Goal: Task Accomplishment & Management: Complete application form

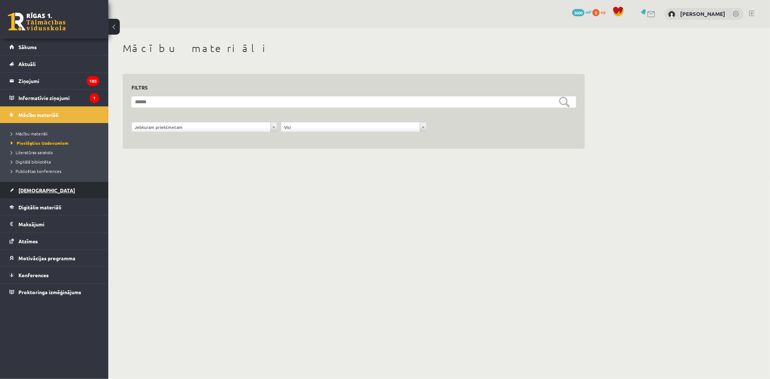
click at [23, 186] on link "[DEMOGRAPHIC_DATA]" at bounding box center [54, 190] width 90 height 17
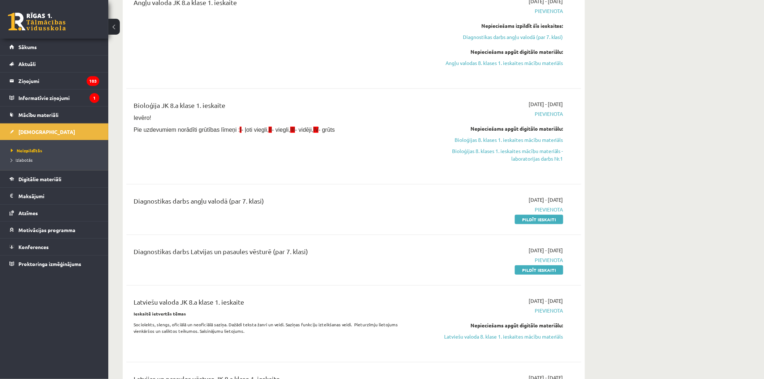
scroll to position [120, 0]
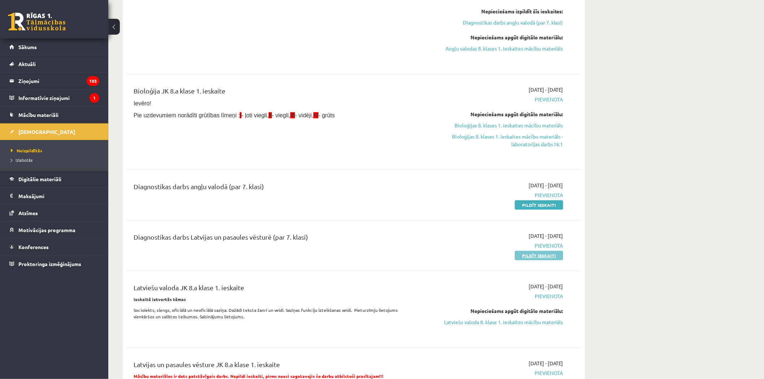
click at [532, 257] on link "Pildīt ieskaiti" at bounding box center [539, 255] width 48 height 9
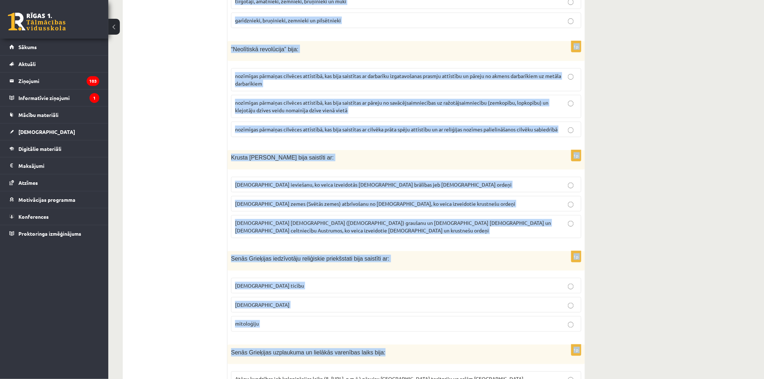
scroll to position [2612, 0]
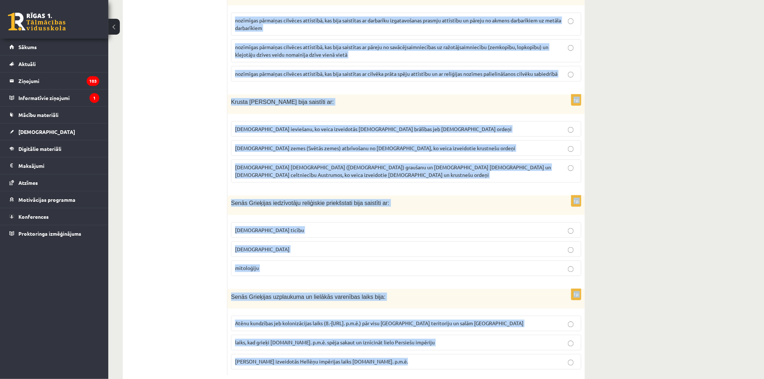
drag, startPoint x: 230, startPoint y: 135, endPoint x: 594, endPoint y: 354, distance: 424.0
copy form "Kādu tagadējo valstu teritorijā atradās vācu krustnešu 13. gs. izveidotā Livoni…"
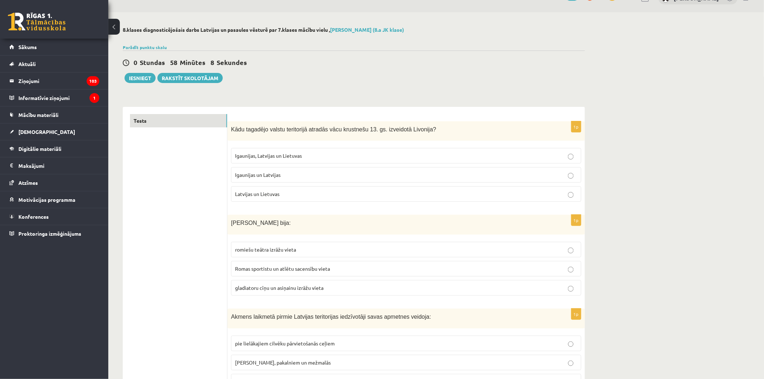
scroll to position [0, 0]
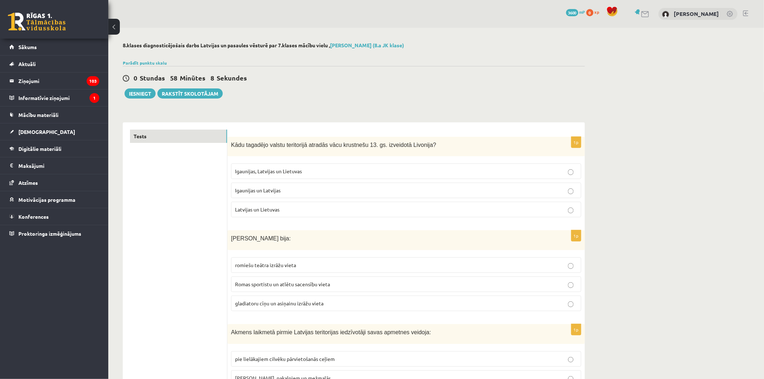
drag, startPoint x: 305, startPoint y: 174, endPoint x: 306, endPoint y: 187, distance: 13.0
click at [304, 173] on p "Igaunijas, Latvijas un Lietuvas" at bounding box center [406, 172] width 342 height 8
click at [276, 302] on span "gladiatoru cīņu un asiņainu izrāžu vieta" at bounding box center [279, 303] width 88 height 7
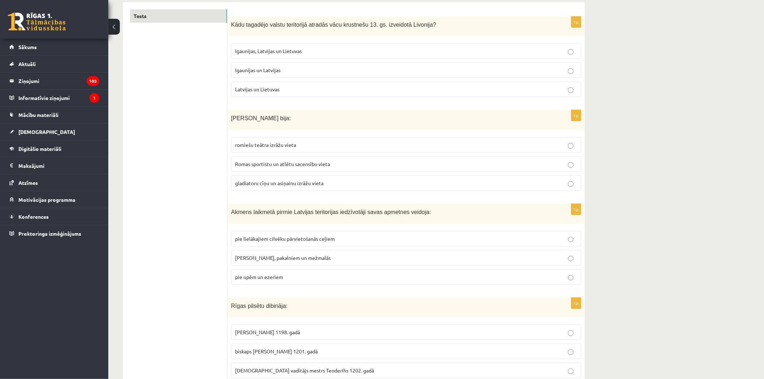
click at [271, 273] on label "pie upēm un ezeriem" at bounding box center [406, 277] width 350 height 16
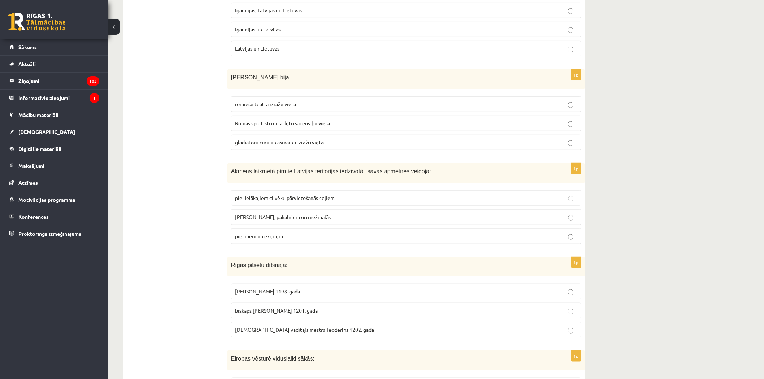
scroll to position [200, 0]
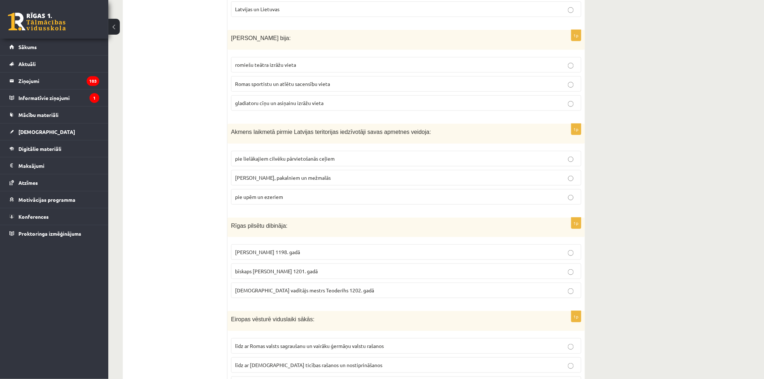
click at [275, 273] on span "bīskaps Alberts 1201. gadā" at bounding box center [276, 271] width 83 height 7
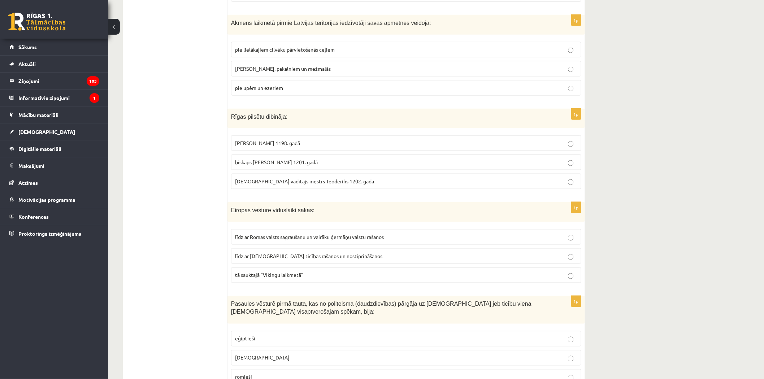
scroll to position [321, 0]
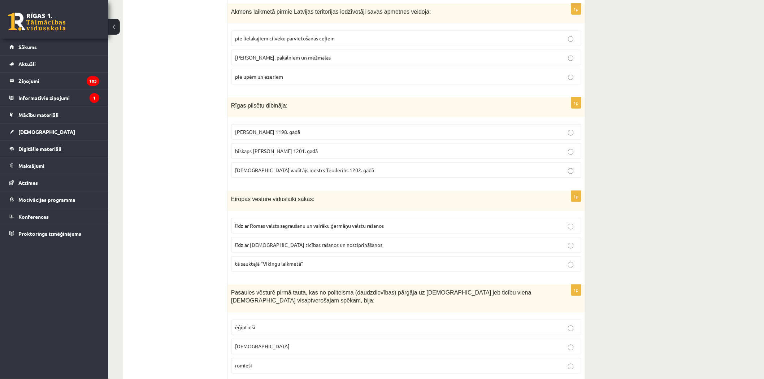
click at [280, 226] on span "līdz ar Romas valsts sagraušanu un vairāku ģermāņu valstu rašanos" at bounding box center [309, 226] width 149 height 7
click at [297, 149] on p "bīskaps Alberts 1201. gadā" at bounding box center [406, 151] width 342 height 8
click at [300, 261] on span "tā sauktajā “Vikingu laikmetā”" at bounding box center [269, 264] width 68 height 7
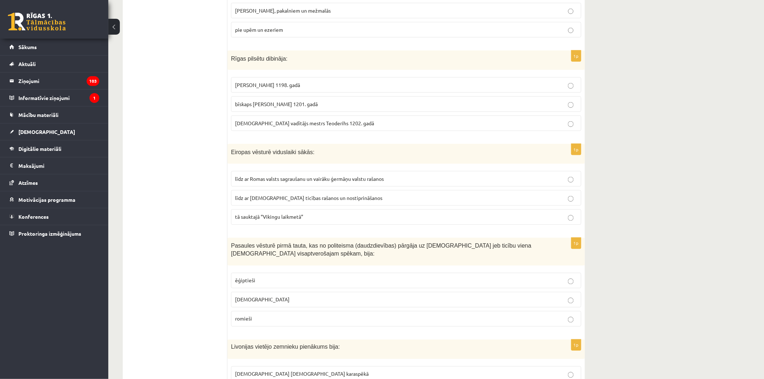
scroll to position [441, 0]
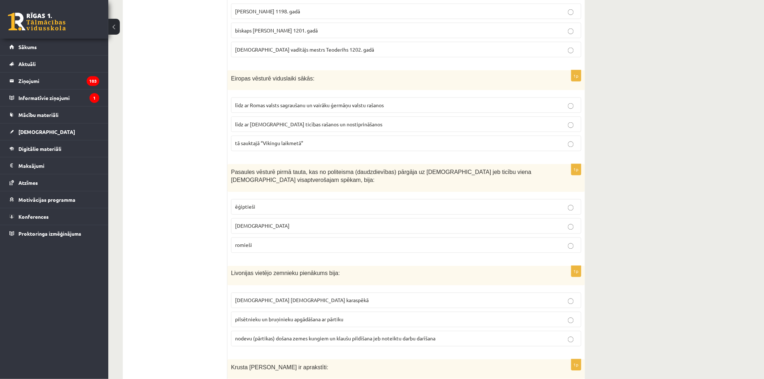
click at [259, 223] on label "ebreji" at bounding box center [406, 227] width 350 height 16
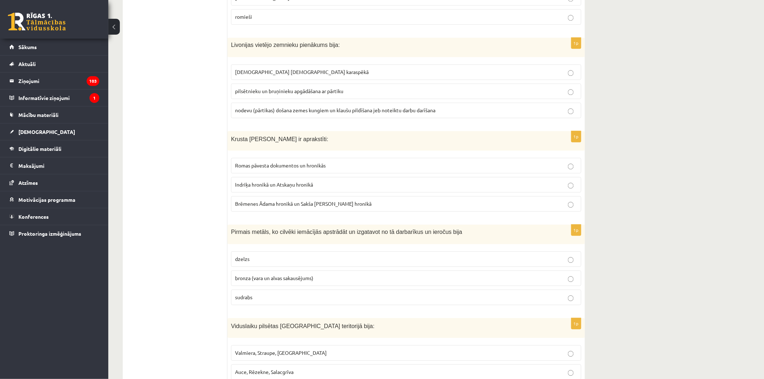
scroll to position [682, 0]
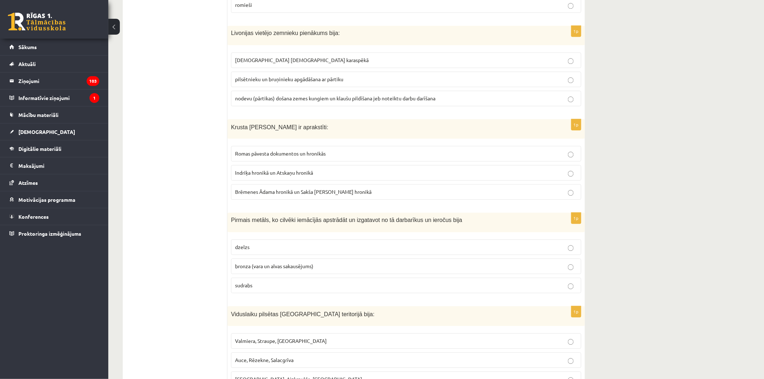
click at [288, 76] on p "pilsētnieku un bruņinieku apgādāšana ar pārtiku" at bounding box center [406, 79] width 342 height 8
click at [301, 194] on span "Brēmenes Ādama hronikā un Sakša Gramatiķa hronikā" at bounding box center [303, 192] width 137 height 7
drag, startPoint x: 209, startPoint y: 212, endPoint x: 525, endPoint y: 311, distance: 330.6
drag, startPoint x: 525, startPoint y: 311, endPoint x: 514, endPoint y: 305, distance: 12.0
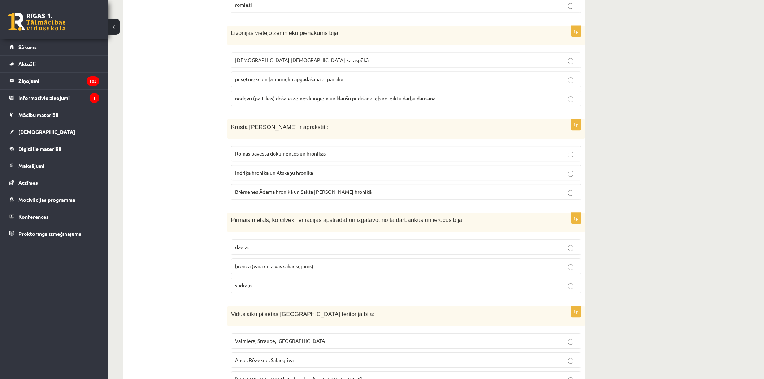
click at [525, 311] on div "Viduslaiku pilsētas Latvijas teritorijā bija:" at bounding box center [407, 316] width 358 height 20
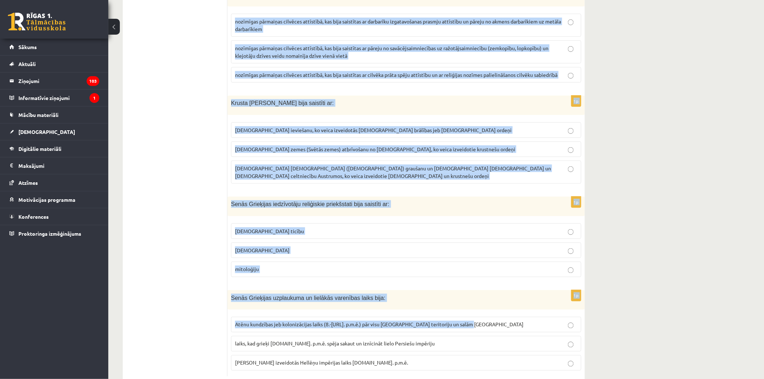
scroll to position [2612, 0]
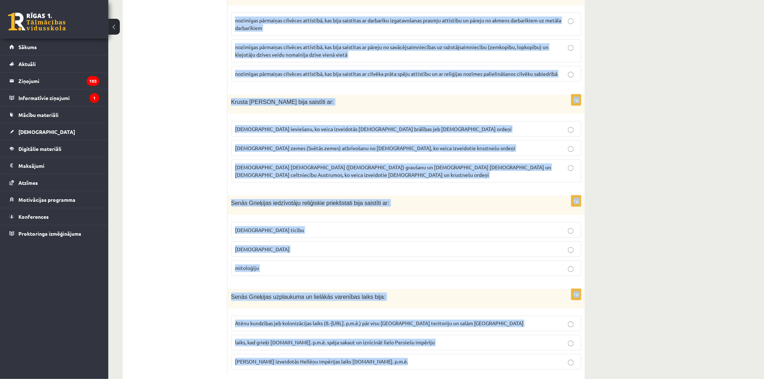
drag, startPoint x: 230, startPoint y: 220, endPoint x: 567, endPoint y: 340, distance: 358.4
copy form "Pirmais metāls, ko cilvēki iemācījās apstrādāt un izgatavot no tā darbarīkus un…"
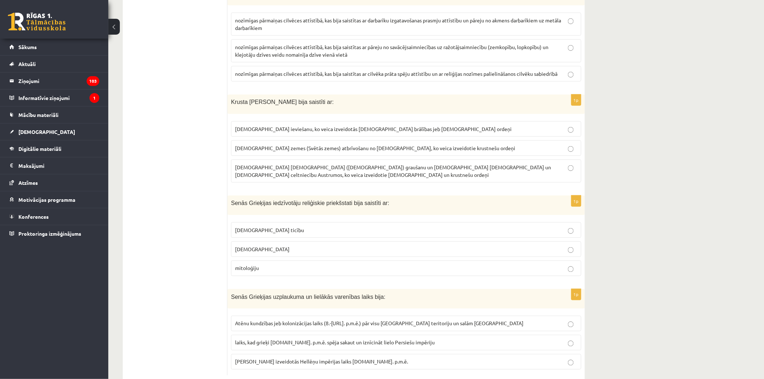
drag, startPoint x: 227, startPoint y: 135, endPoint x: 599, endPoint y: 347, distance: 428.4
copy div "1p Kādu tagadējo valstu teritorijā atradās vācu krustnešu 13. gs. izveidotā Liv…"
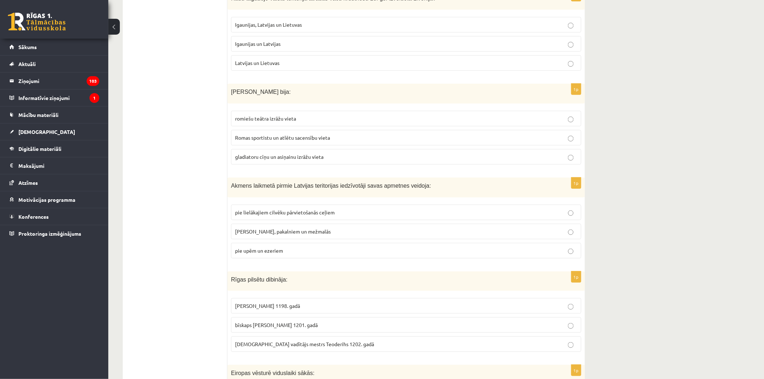
scroll to position [160, 0]
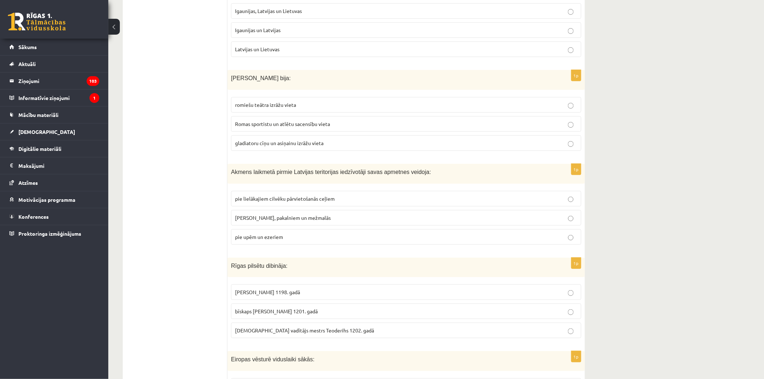
click at [318, 216] on span "pie kalniem, pakalniem un mežmalās" at bounding box center [283, 218] width 96 height 7
click at [472, 237] on p "pie upēm un ezeriem" at bounding box center [406, 237] width 342 height 8
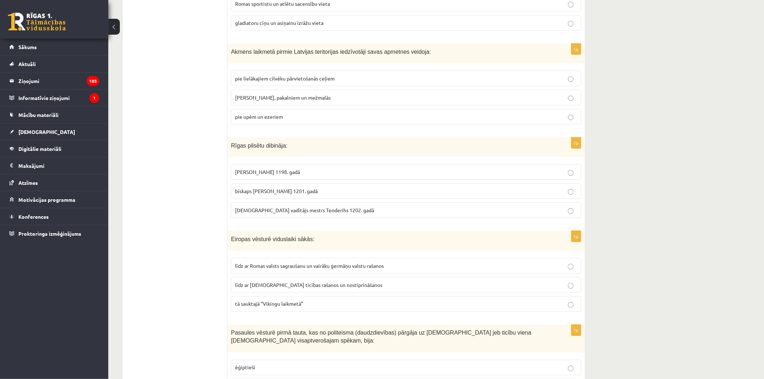
scroll to position [321, 0]
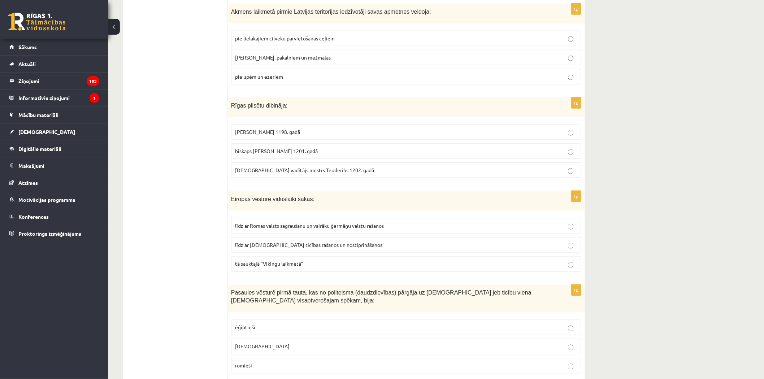
click at [453, 223] on p "līdz ar Romas valsts sagraušanu un vairāku ģermāņu valstu rašanos" at bounding box center [406, 226] width 342 height 8
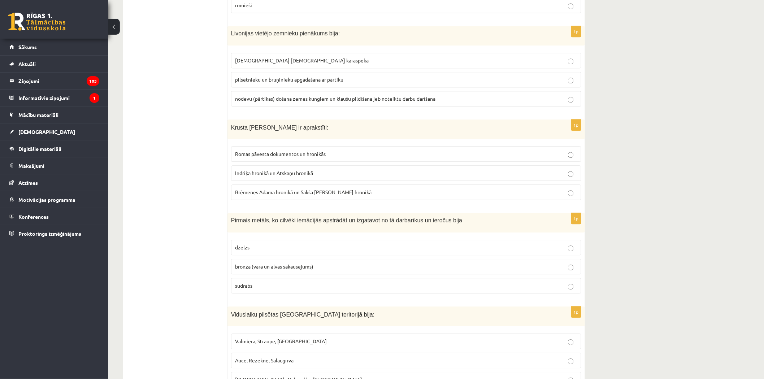
scroll to position [682, 0]
click at [452, 96] on p "nodevu (pārtikas) došana zemes kungiem un klaušu pildīšana jeb noteiktu darbu d…" at bounding box center [406, 99] width 342 height 8
click at [470, 172] on p "Indriķa hronikā un Atskaņu hronikā" at bounding box center [406, 173] width 342 height 8
click at [470, 266] on p "bronza (vara un alvas sakausējums)" at bounding box center [406, 267] width 342 height 8
click at [530, 288] on p "sudrabs" at bounding box center [406, 286] width 342 height 8
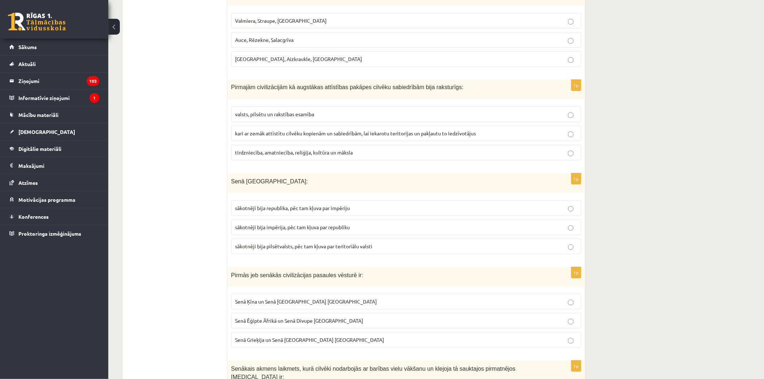
scroll to position [1003, 0]
click at [366, 151] on p "tirdzniecība, amatniecība, reliģija, kultūra un māksla" at bounding box center [406, 152] width 342 height 8
click at [349, 210] on span "sākotnēji bija republika, pēc tam kļuva par impēriju" at bounding box center [292, 207] width 115 height 7
click at [318, 301] on p "Senā Ķīna un Senā Indija Āzijā" at bounding box center [406, 301] width 342 height 8
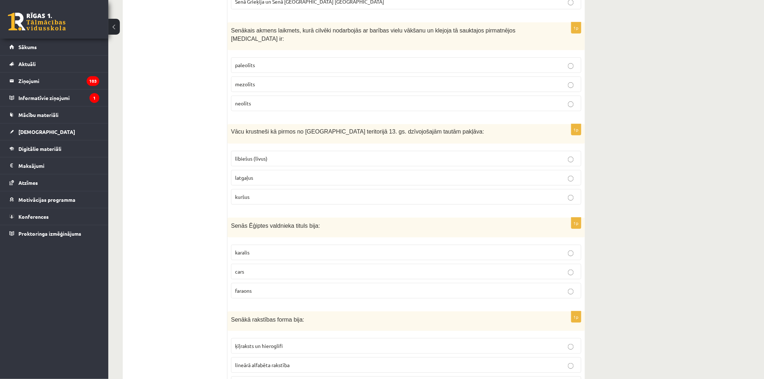
scroll to position [1364, 0]
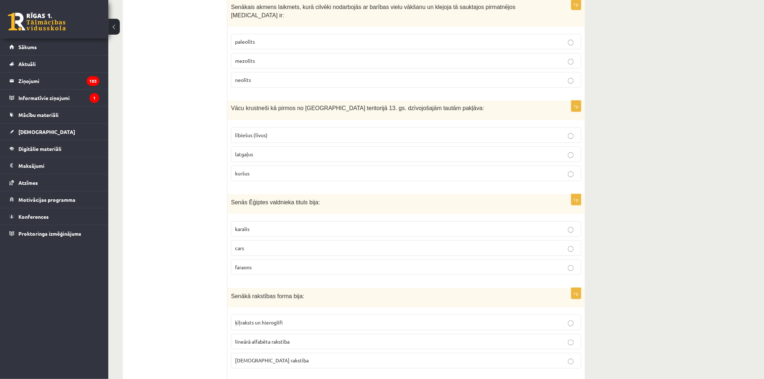
click at [270, 39] on p "paleolīts" at bounding box center [406, 42] width 342 height 8
click at [275, 170] on p "kuršus" at bounding box center [406, 174] width 342 height 8
click at [281, 264] on p "faraons" at bounding box center [406, 268] width 342 height 8
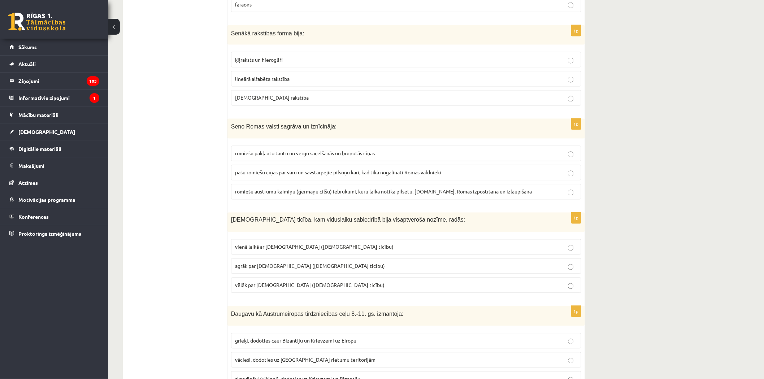
scroll to position [1645, 0]
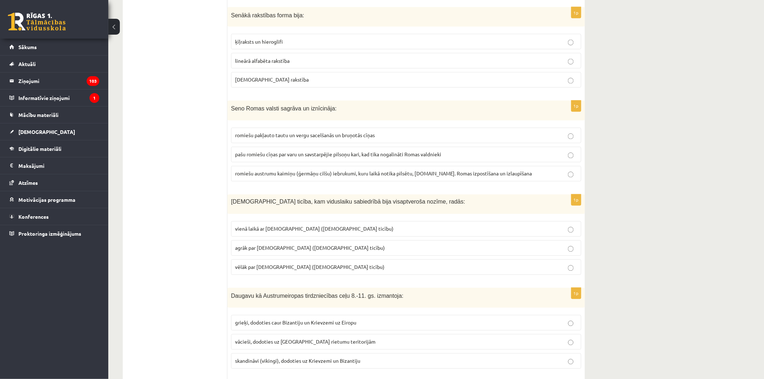
click at [319, 38] on p "ķīļraksts un hieroglifi" at bounding box center [406, 42] width 342 height 8
click at [317, 170] on span "romiešu austrumu kaimiņu (ģermāņu cilšu) iebrukumi, kuru laikā notika pilsētu, …" at bounding box center [383, 173] width 297 height 7
click at [309, 245] on span "agrāk par islamu (musulmaņu ticību)" at bounding box center [310, 248] width 150 height 7
click at [319, 320] on span "grieķi, dodoties caur Bizantiju un Krievzemi uz Eiropu" at bounding box center [295, 323] width 121 height 7
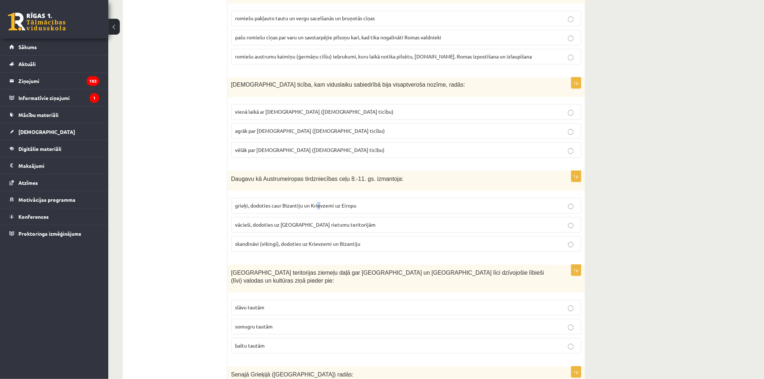
scroll to position [1766, 0]
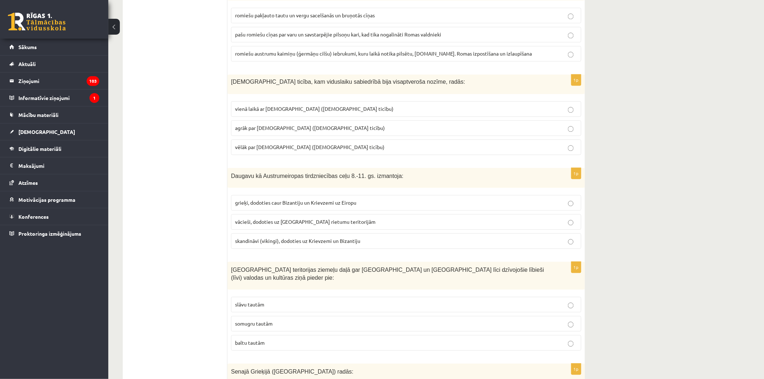
click at [364, 205] on label "grieķi, dodoties caur Bizantiju un Krievzemi uz Eiropu" at bounding box center [406, 203] width 350 height 16
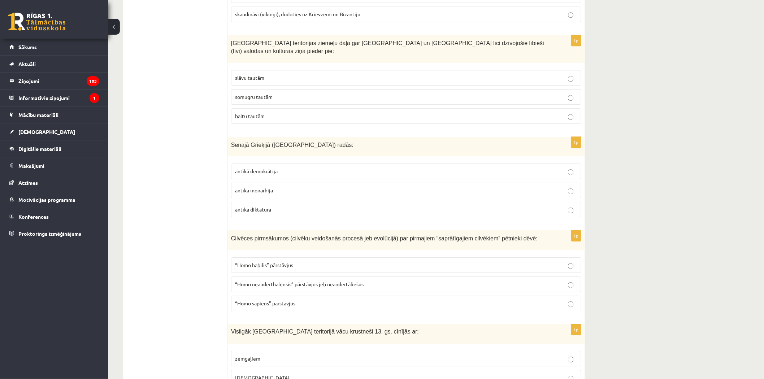
scroll to position [2006, 0]
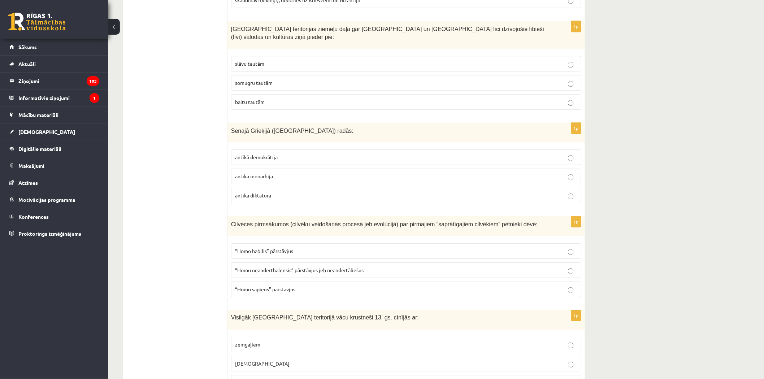
click at [269, 79] on span "somugru tautām" at bounding box center [254, 82] width 38 height 7
click at [291, 150] on label "antīkā demokrātija" at bounding box center [406, 158] width 350 height 16
click at [283, 282] on label "“Homo sapiens” pārstāvjus" at bounding box center [406, 290] width 350 height 16
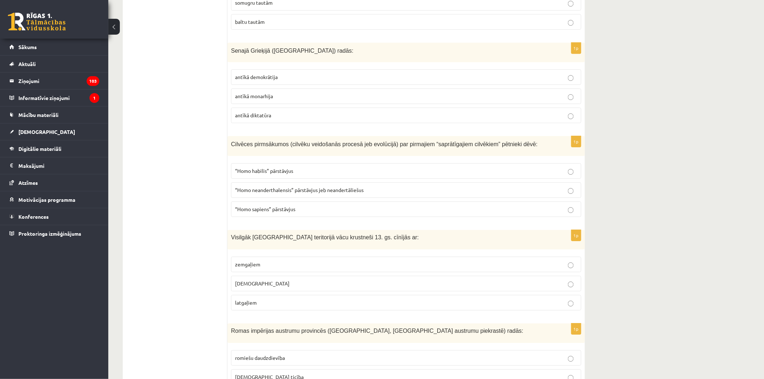
click at [301, 261] on p "zemgaļiem" at bounding box center [406, 265] width 342 height 8
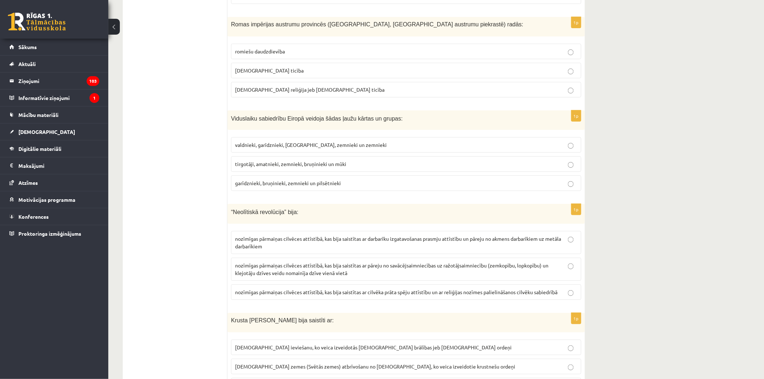
scroll to position [2408, 0]
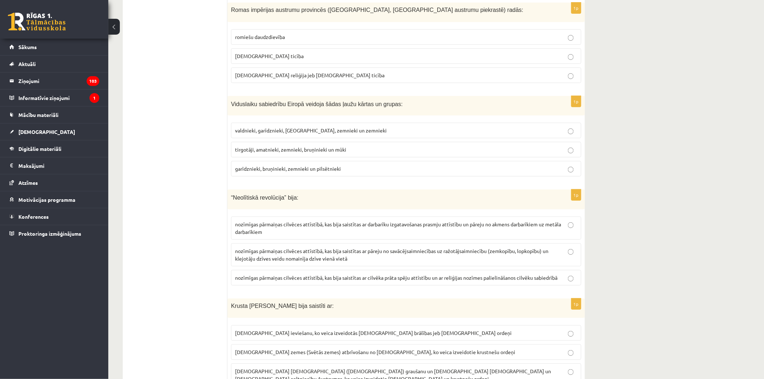
click at [328, 52] on p "kristīgā ticība" at bounding box center [406, 56] width 342 height 8
click at [299, 165] on span "garīdznieki, bruņinieki, zemnieki un pilsētnieki" at bounding box center [288, 168] width 106 height 7
click at [295, 248] on span "nozīmīgas pārmaiņas cilvēces attīstībā, kas bija saistītas ar pāreju no savācēj…" at bounding box center [392, 255] width 314 height 14
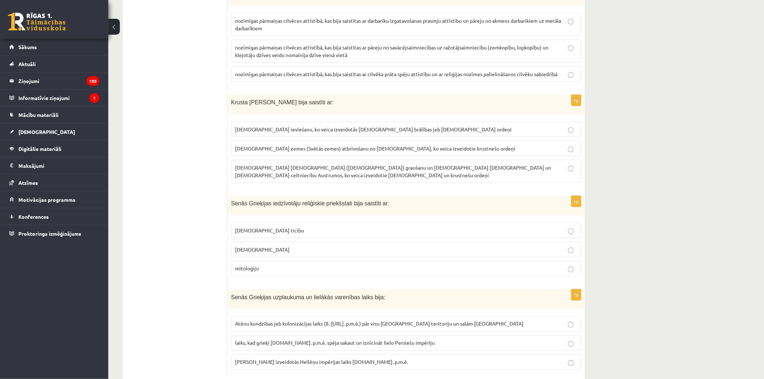
scroll to position [2612, 0]
click at [304, 340] on span "laiks, kad grieķi 5.gs. p.m.ē. spēja sakaut un iznīcināt lielo Persiešu impēriju" at bounding box center [335, 343] width 200 height 7
click at [270, 265] on p "mitoloģiju" at bounding box center [406, 269] width 342 height 8
click at [258, 145] on span "Kristus zemes (Svētās zemes) atbrīvošanu no musulmaņiem, ko veica izveidotie kr…" at bounding box center [375, 148] width 280 height 7
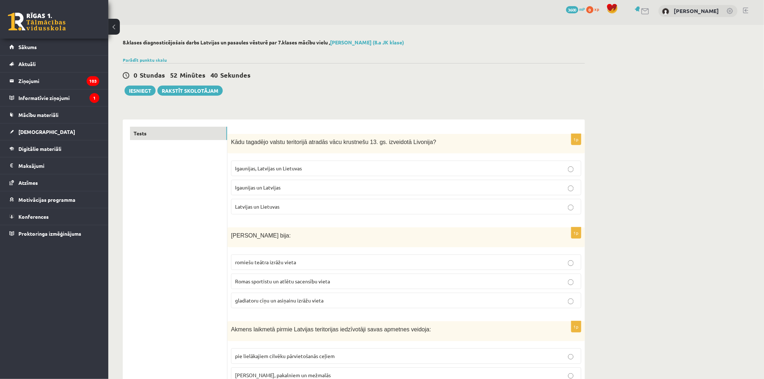
scroll to position [0, 0]
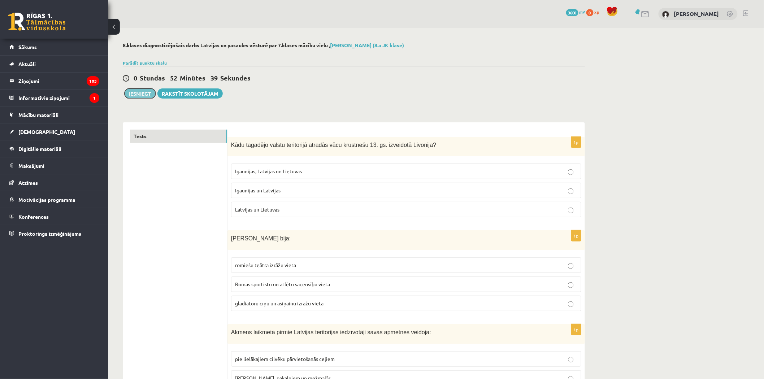
click at [130, 89] on button "Iesniegt" at bounding box center [140, 93] width 31 height 10
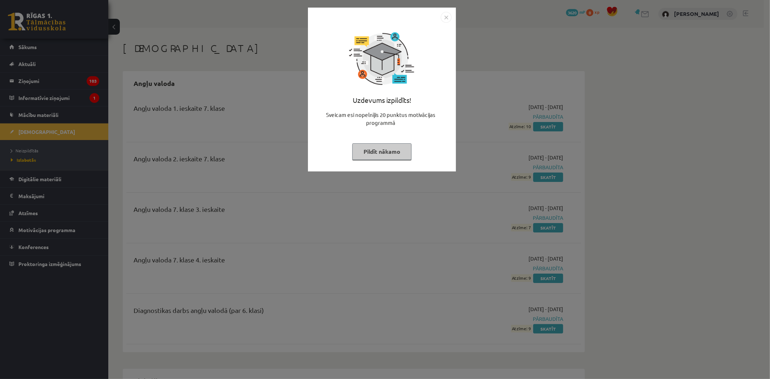
click at [441, 20] on div at bounding box center [381, 17] width 139 height 11
click at [445, 20] on img "Close" at bounding box center [446, 17] width 11 height 11
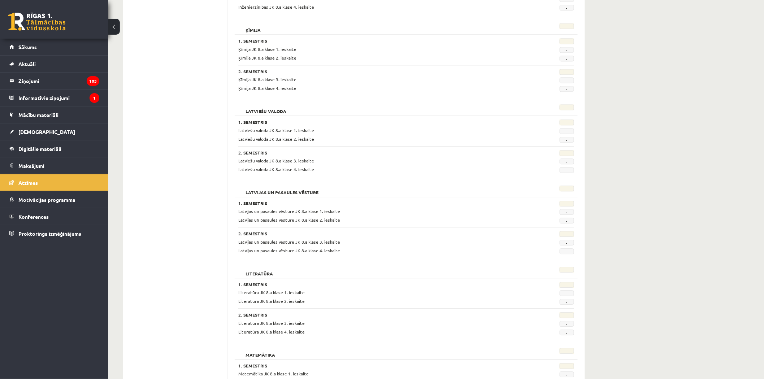
scroll to position [682, 0]
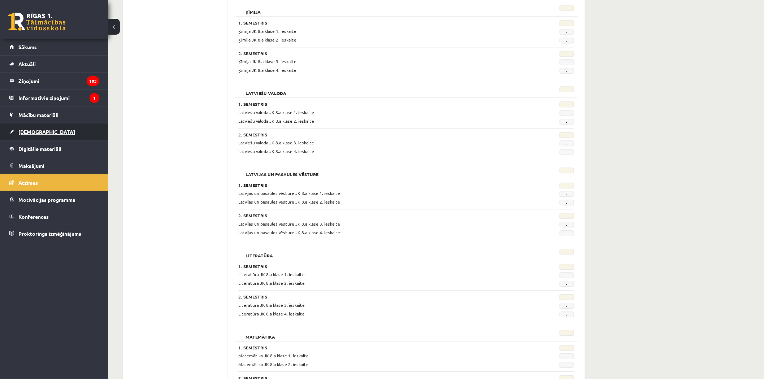
click at [65, 131] on link "[DEMOGRAPHIC_DATA]" at bounding box center [54, 132] width 90 height 17
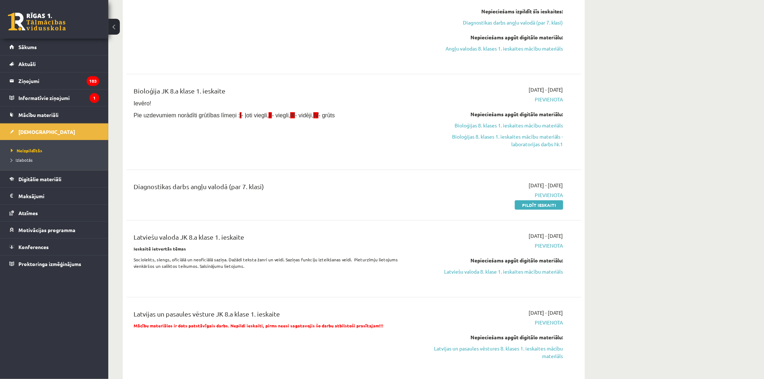
scroll to position [160, 0]
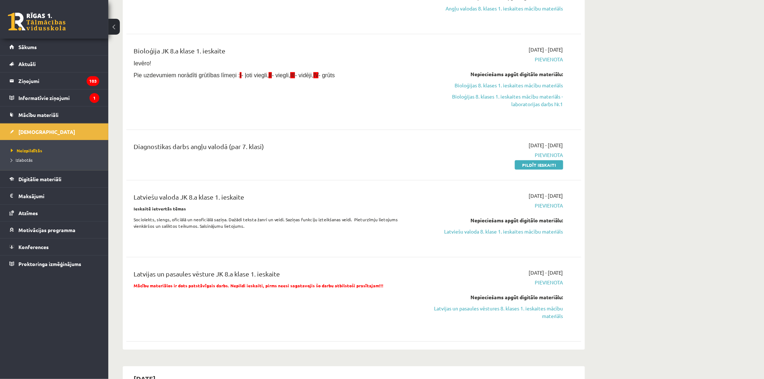
click at [9, 124] on link "[DEMOGRAPHIC_DATA]" at bounding box center [54, 132] width 90 height 17
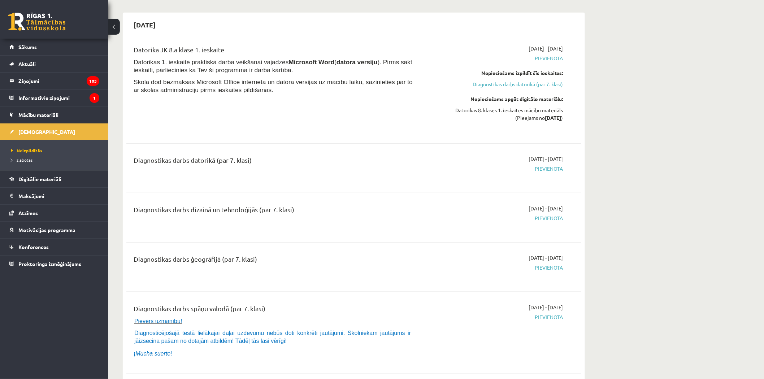
scroll to position [1486, 0]
